Goal: Check status

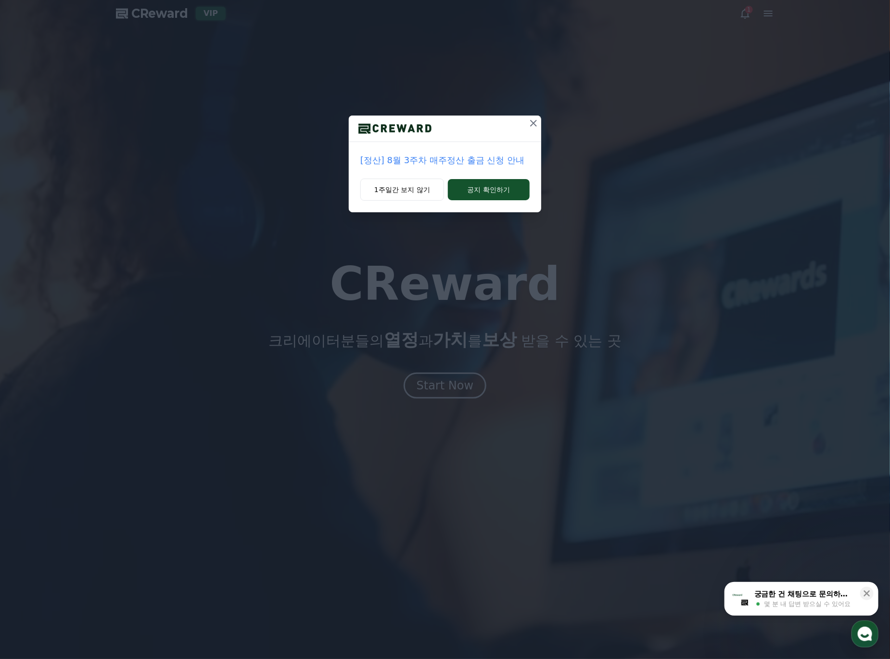
click at [531, 122] on icon at bounding box center [534, 123] width 12 height 12
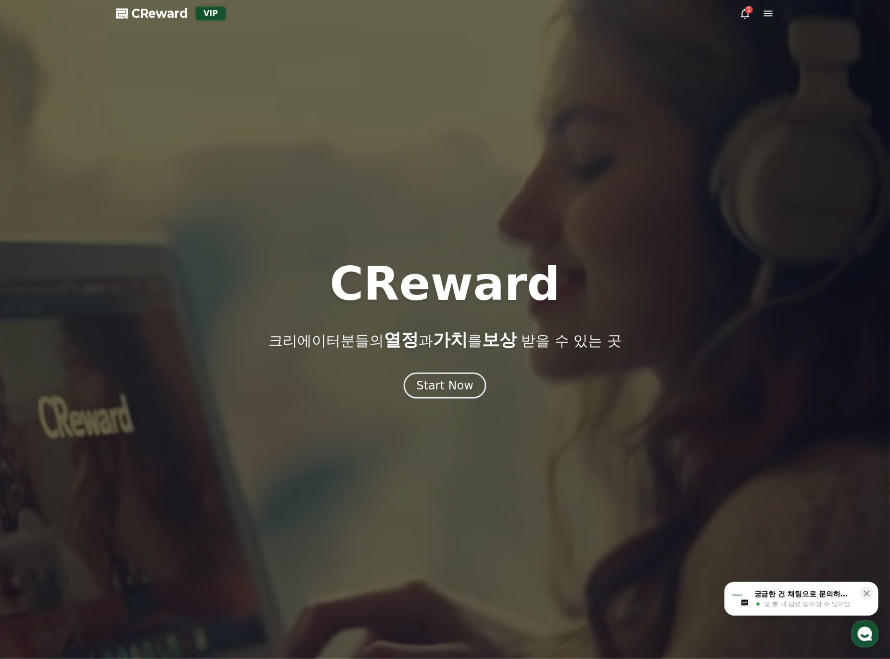
drag, startPoint x: 452, startPoint y: 410, endPoint x: 467, endPoint y: 386, distance: 28.3
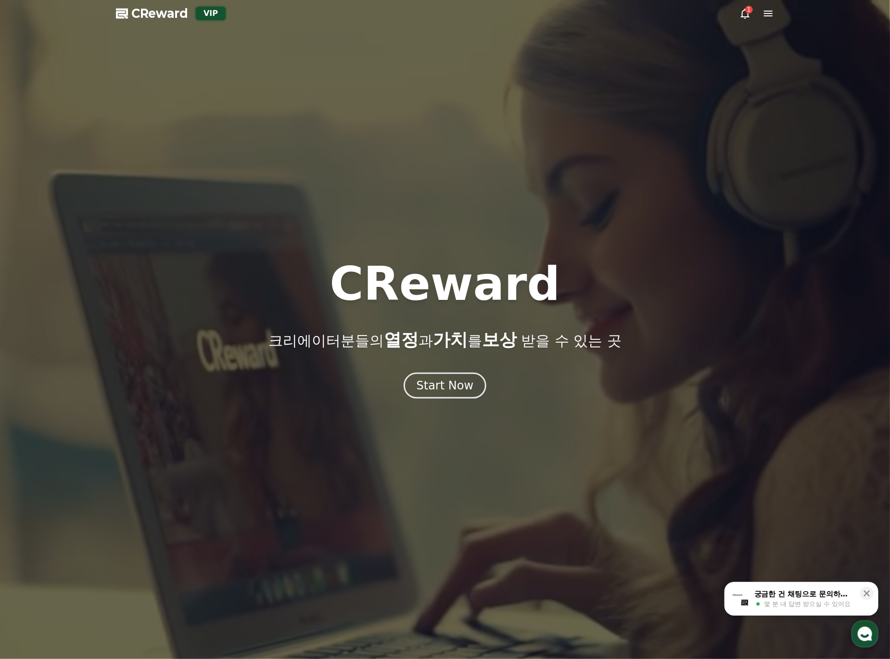
click at [452, 407] on div at bounding box center [445, 329] width 890 height 659
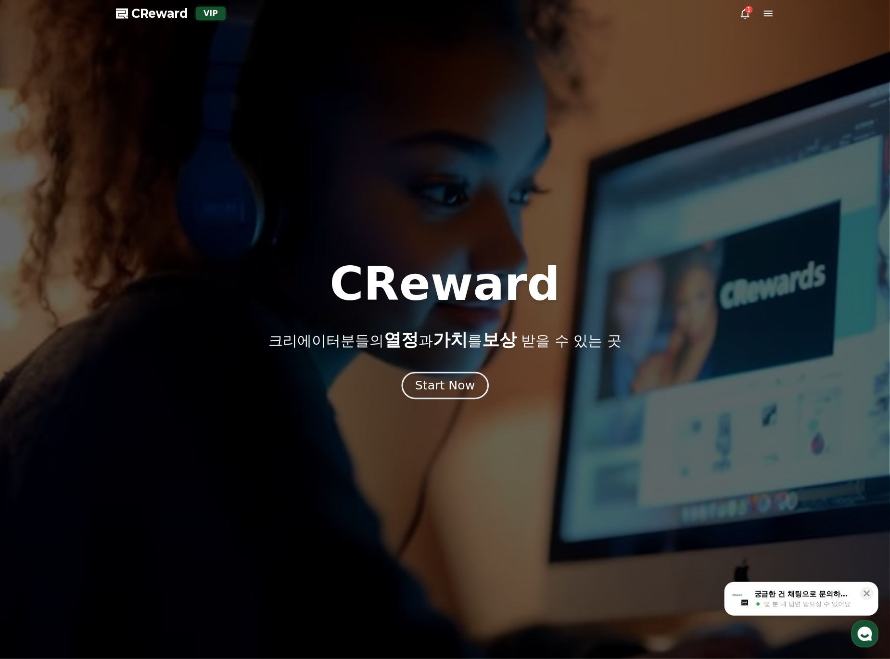
click at [467, 386] on div "Start Now" at bounding box center [445, 385] width 60 height 16
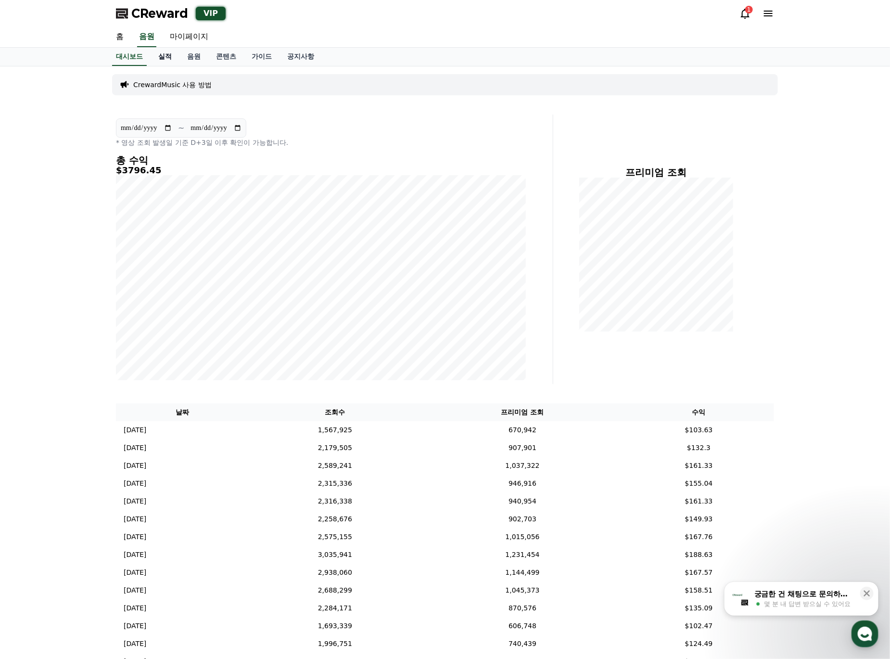
click at [161, 55] on link "실적" at bounding box center [165, 57] width 29 height 18
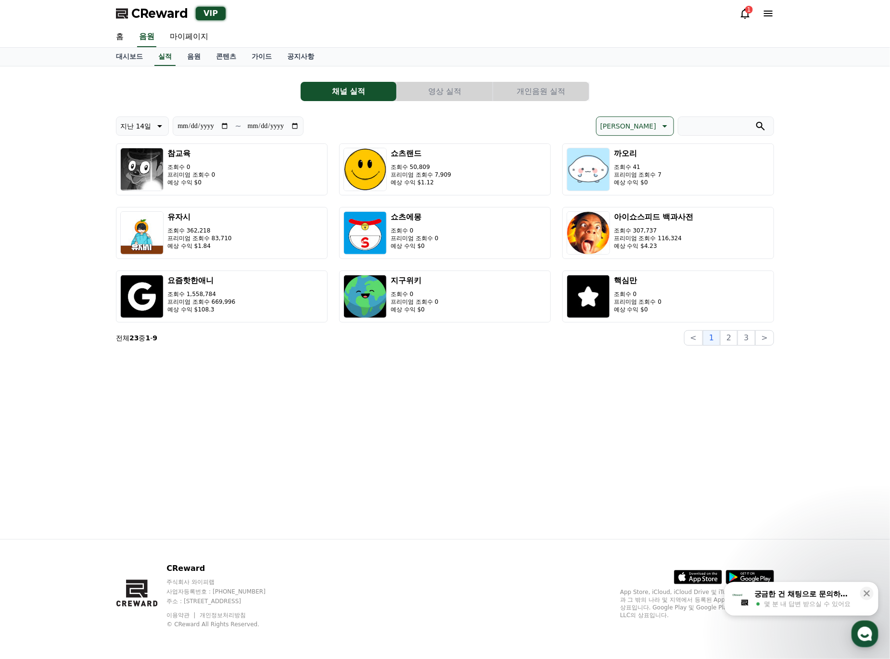
click at [571, 93] on button "개인음원 실적" at bounding box center [541, 91] width 96 height 19
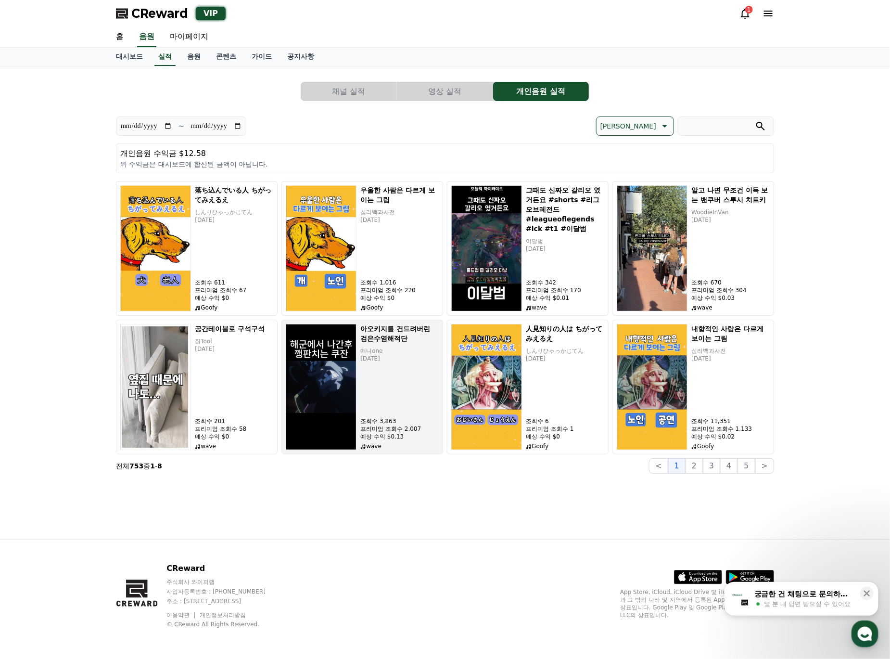
click at [400, 338] on h5 "아오키지를 건드려버린 검은수염해적단" at bounding box center [399, 333] width 78 height 19
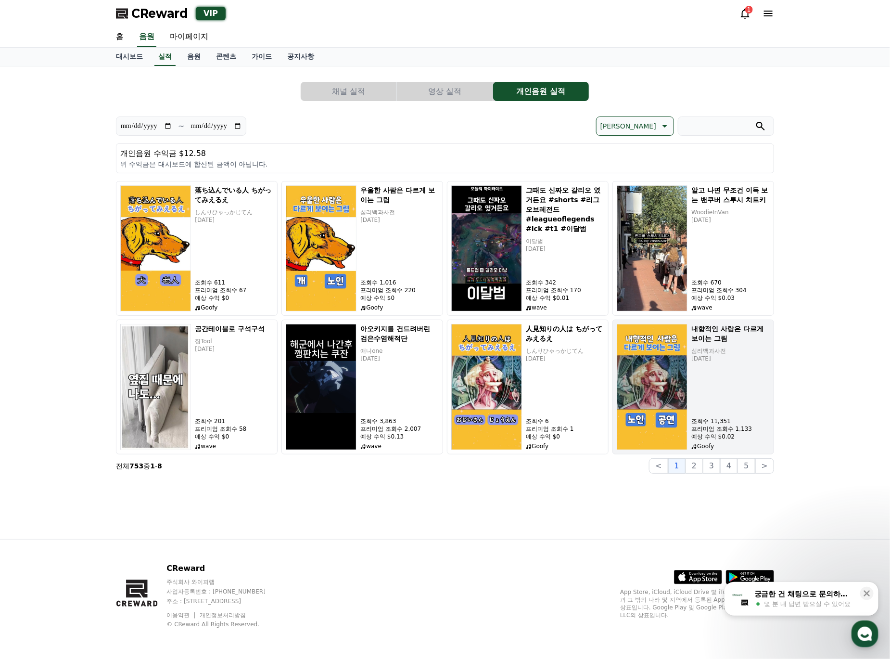
click at [720, 359] on p "[DATE]" at bounding box center [730, 359] width 78 height 8
